Goal: Task Accomplishment & Management: Use online tool/utility

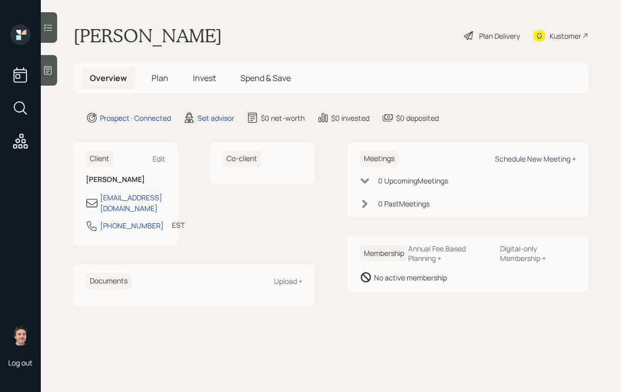
click at [521, 160] on div "Schedule New Meeting +" at bounding box center [535, 159] width 81 height 10
select select "round-[PERSON_NAME]"
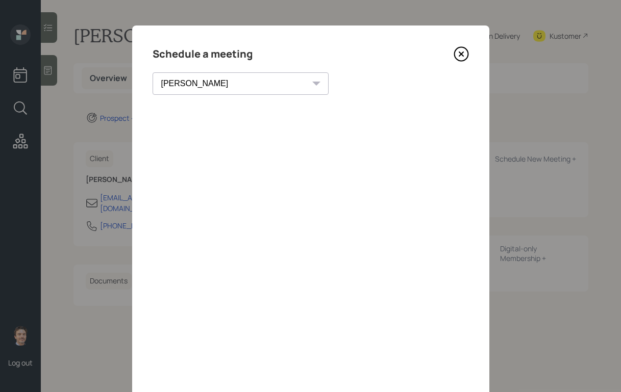
scroll to position [1, 0]
click at [458, 52] on icon at bounding box center [461, 53] width 15 height 15
